Goal: Transaction & Acquisition: Purchase product/service

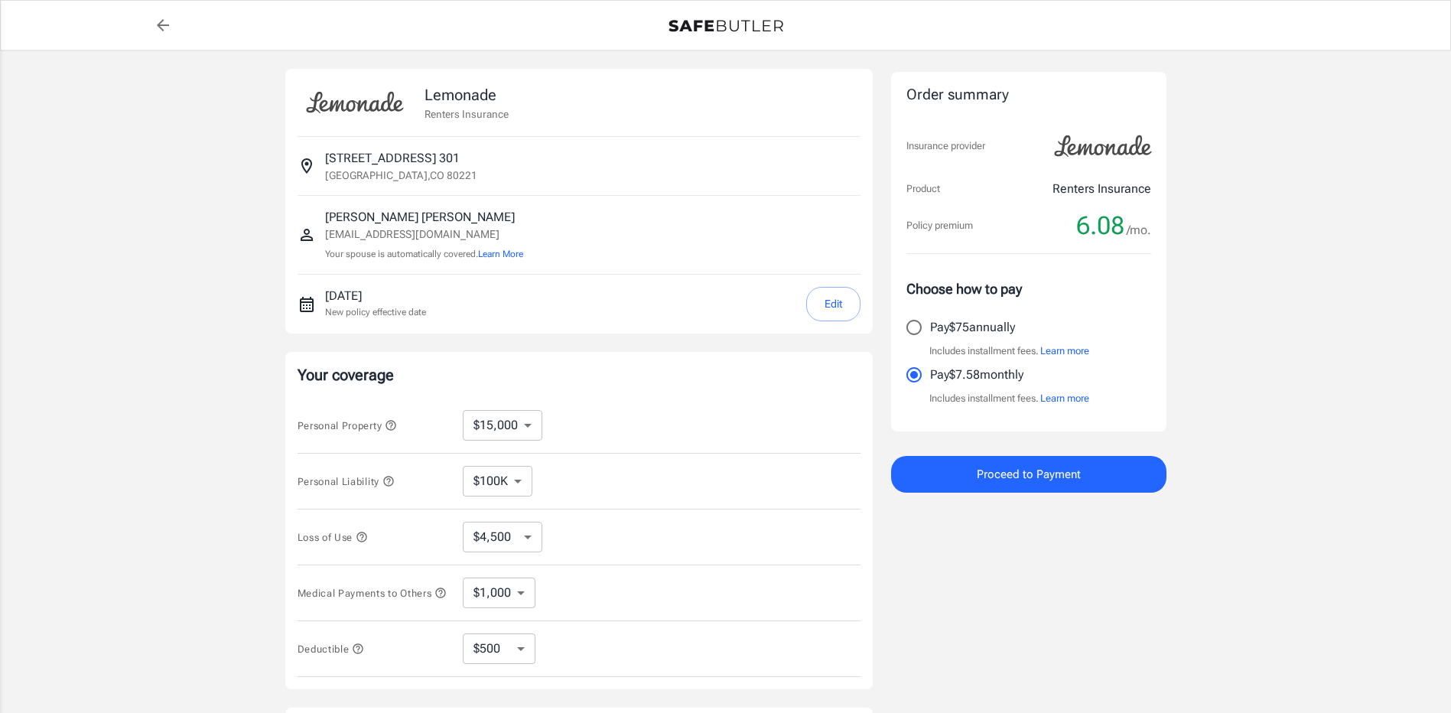
select select "15000"
select select "500"
click at [916, 320] on input "Pay $75 annually" at bounding box center [914, 327] width 32 height 32
radio input "true"
click at [815, 311] on button "Edit" at bounding box center [833, 304] width 54 height 34
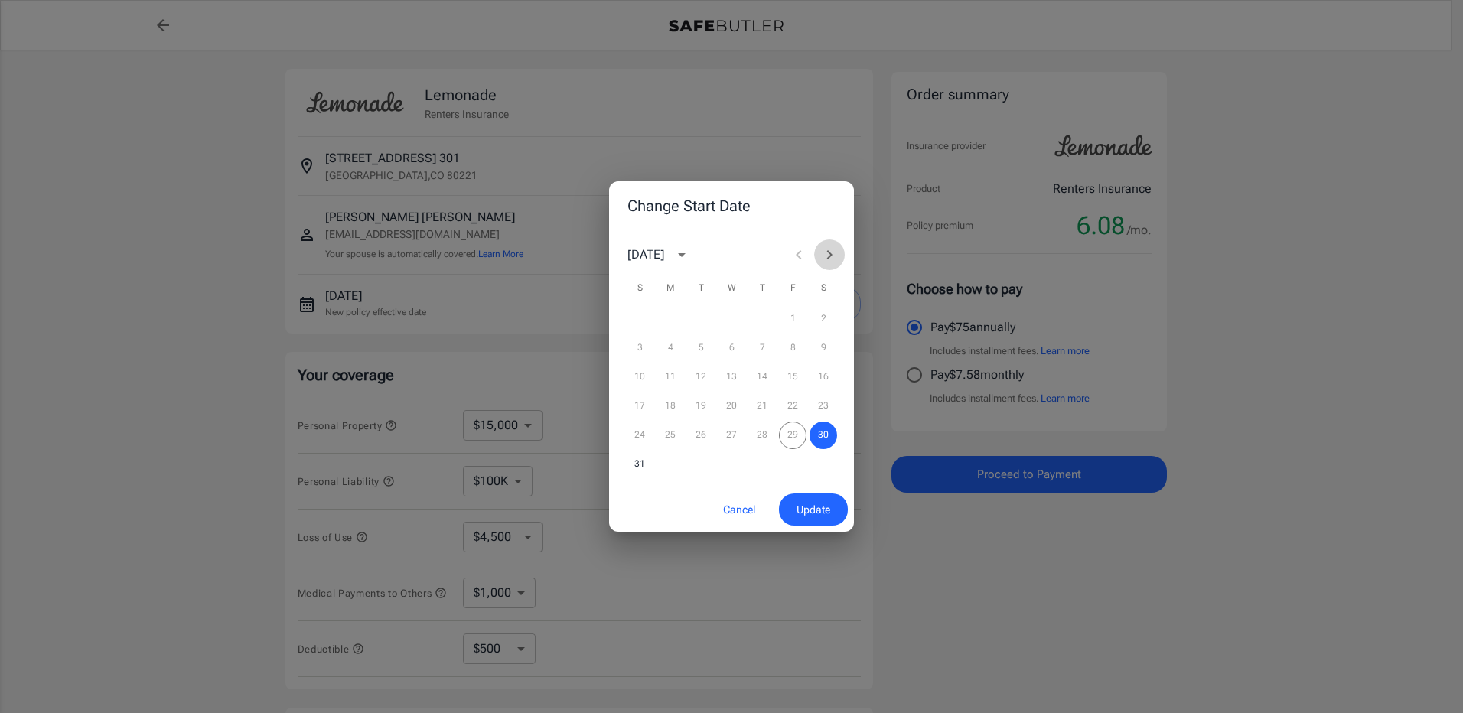
click at [831, 251] on icon "Next month" at bounding box center [829, 255] width 18 height 18
click at [736, 314] on button "3" at bounding box center [732, 319] width 28 height 28
click at [822, 509] on span "Update" at bounding box center [813, 509] width 34 height 19
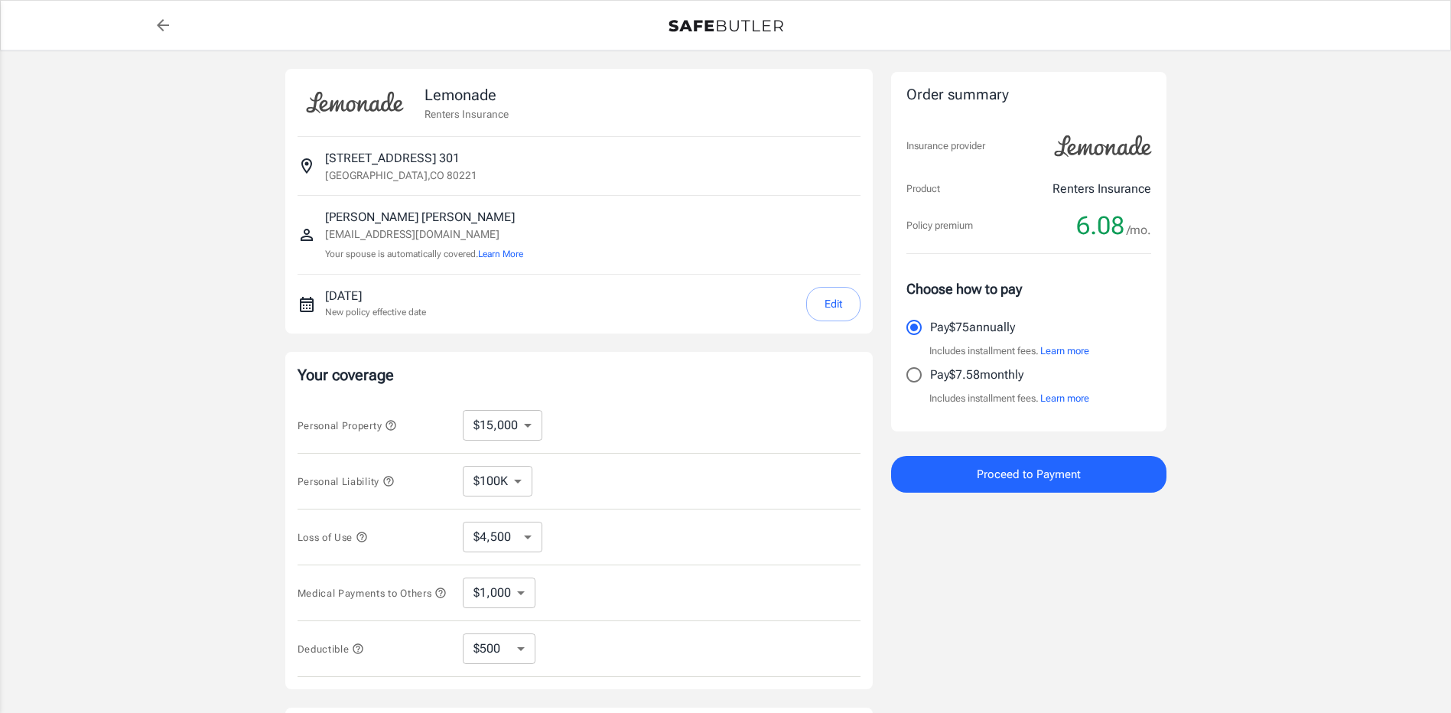
click at [1061, 483] on span "Proceed to Payment" at bounding box center [1029, 474] width 104 height 20
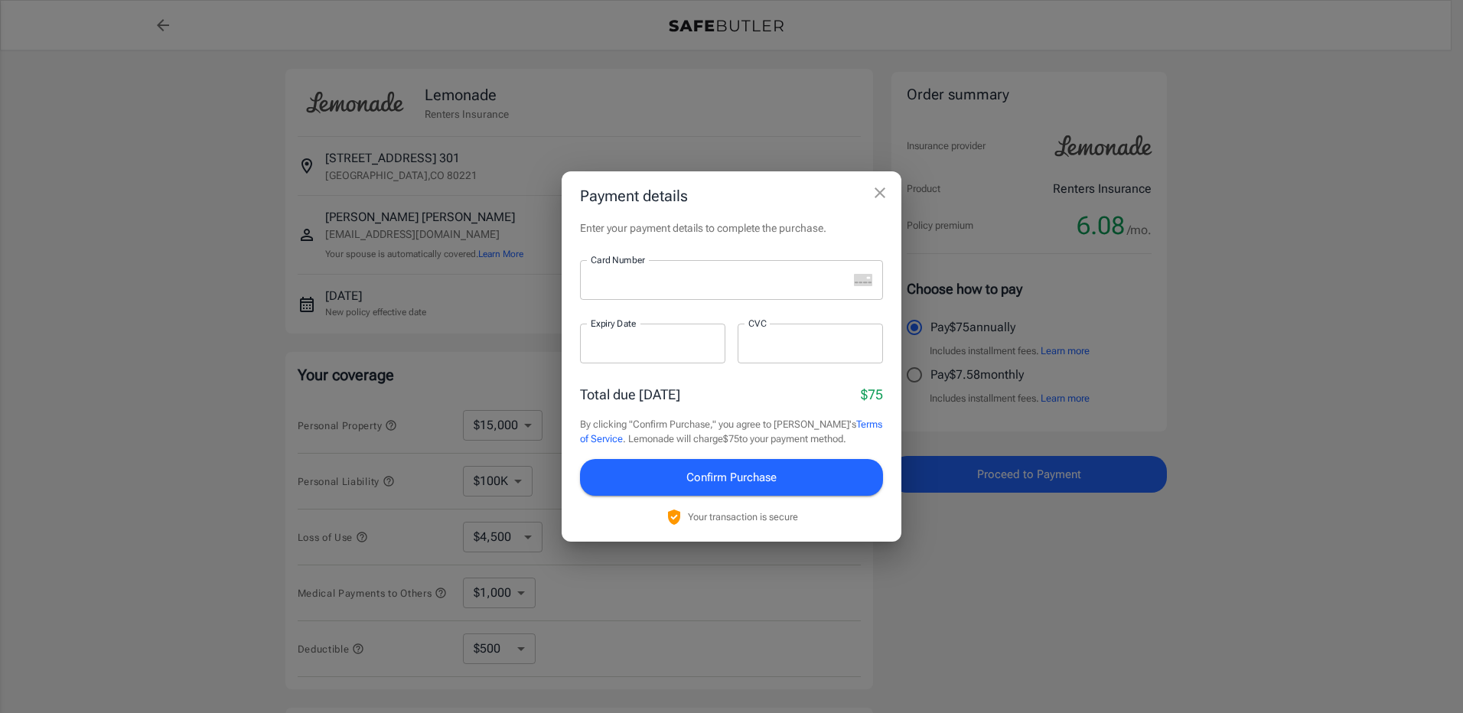
click at [664, 292] on div at bounding box center [714, 280] width 268 height 40
click at [626, 288] on div at bounding box center [714, 280] width 268 height 40
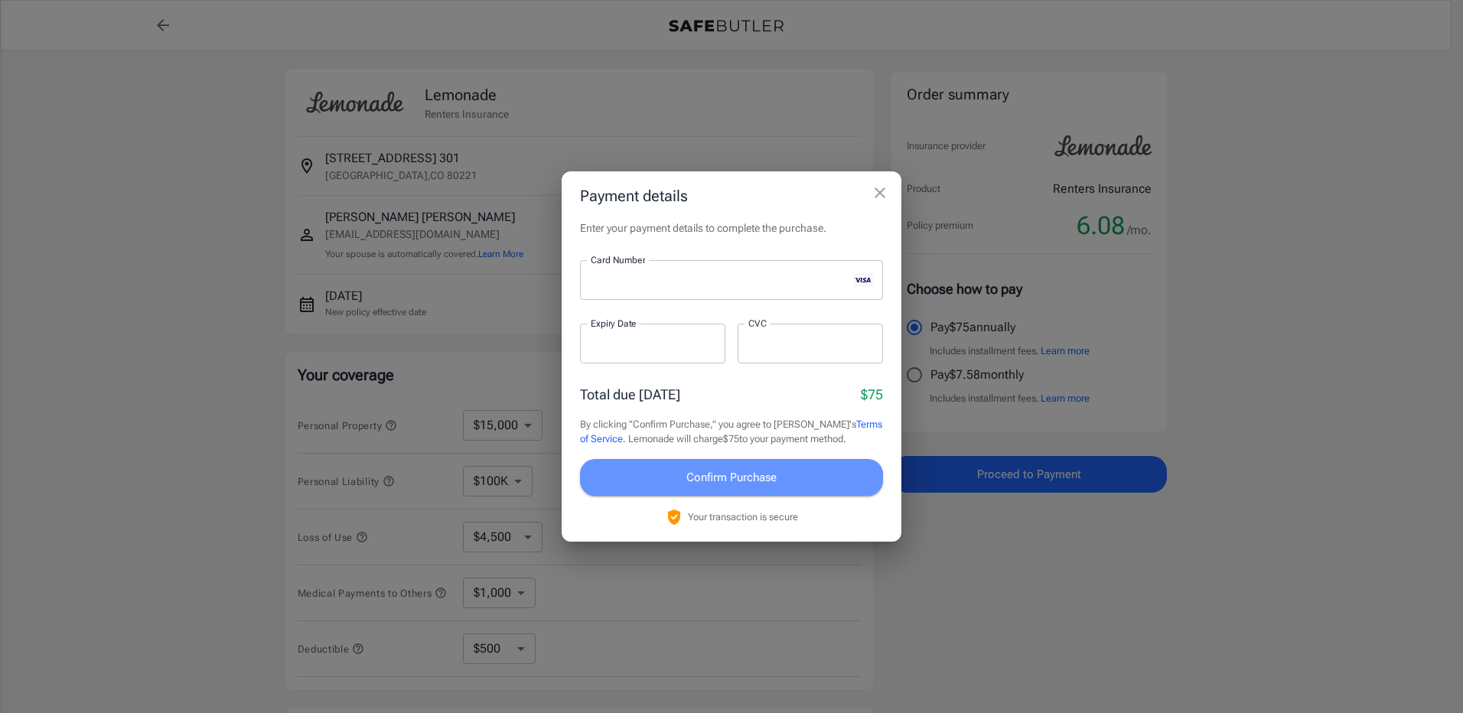
click at [766, 471] on span "Confirm Purchase" at bounding box center [731, 477] width 90 height 20
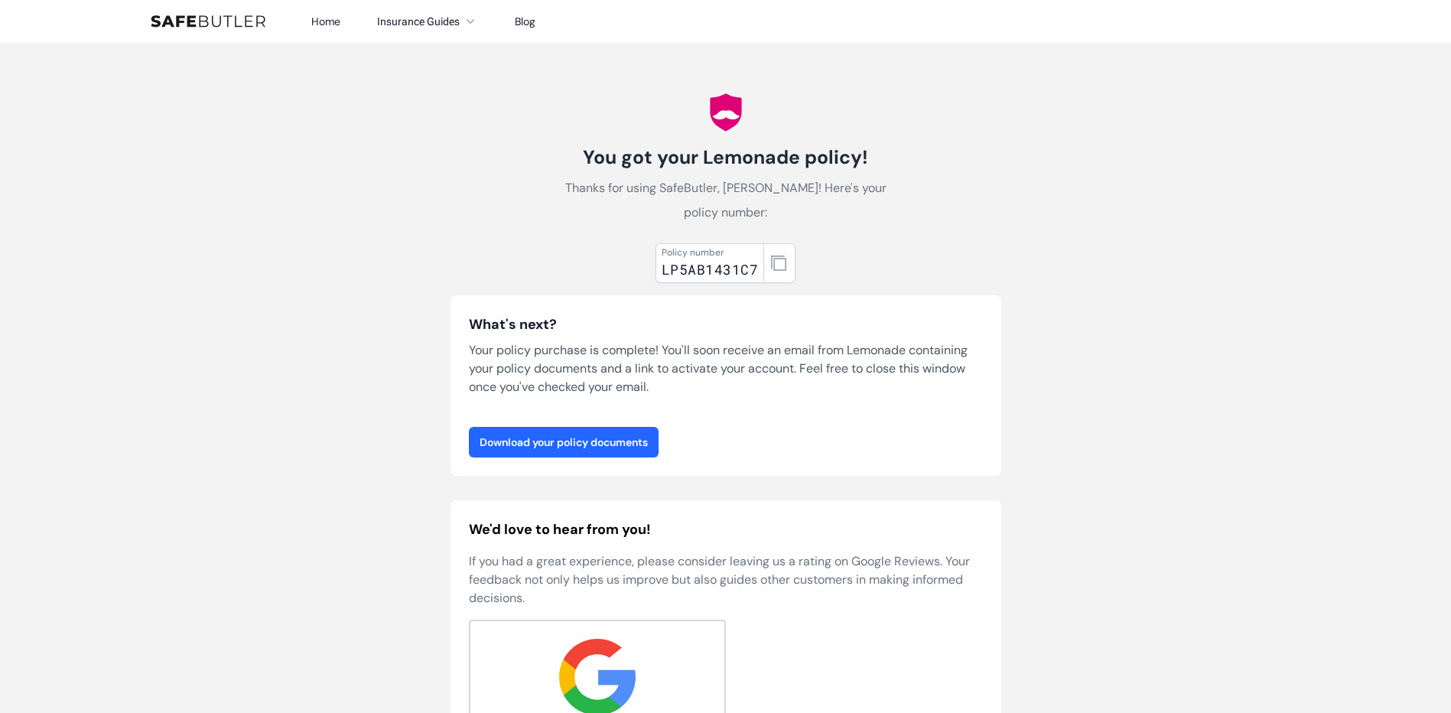
click at [634, 427] on link "Download your policy documents" at bounding box center [564, 442] width 190 height 31
